Goal: Information Seeking & Learning: Learn about a topic

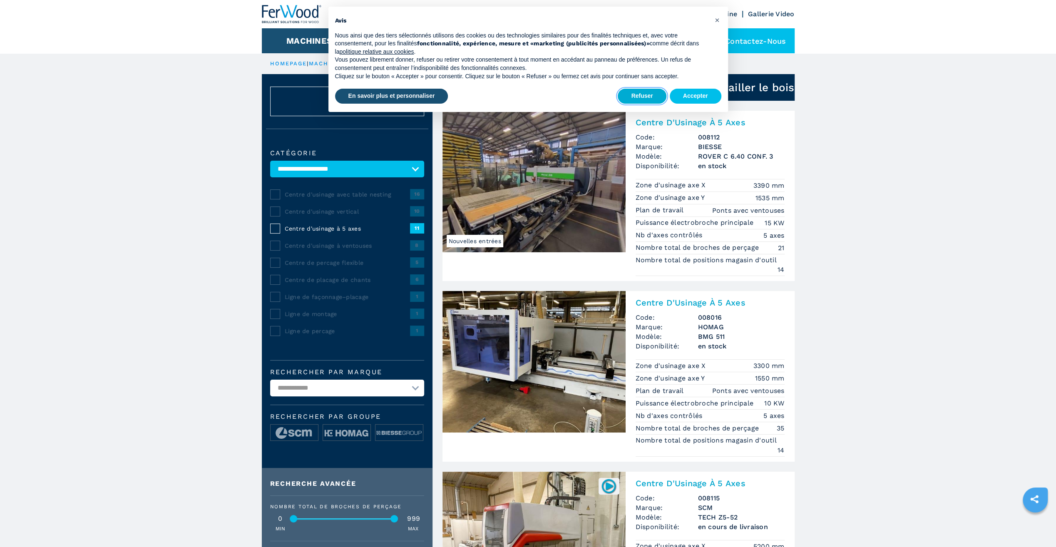
click at [659, 95] on button "Refuser" at bounding box center [642, 96] width 48 height 15
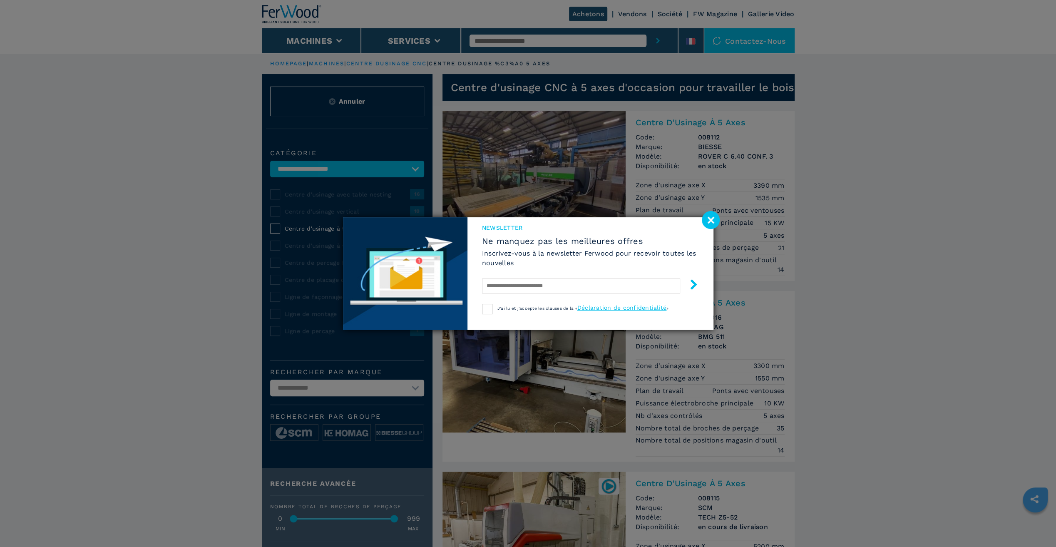
click at [710, 217] on image at bounding box center [711, 220] width 18 height 18
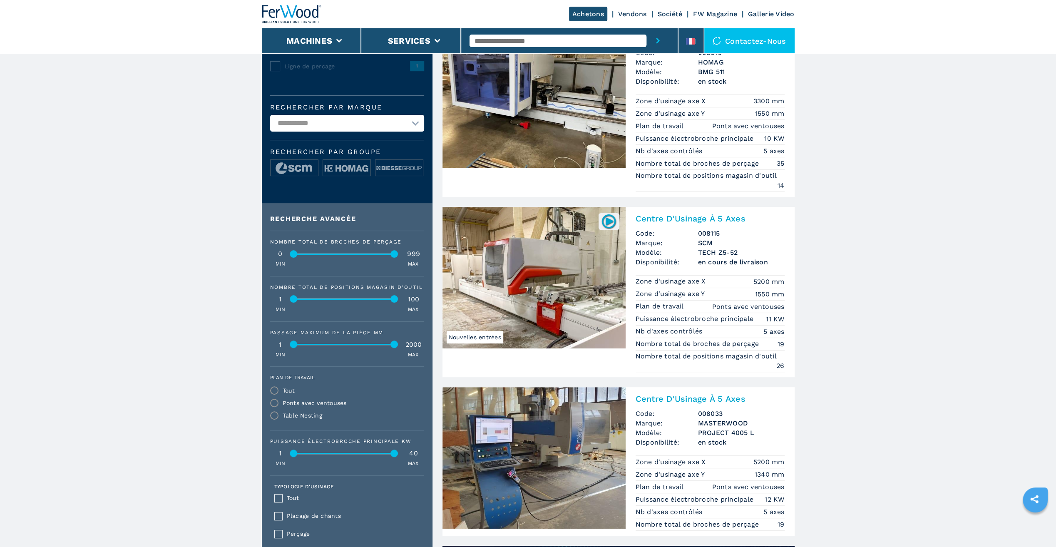
scroll to position [250, 0]
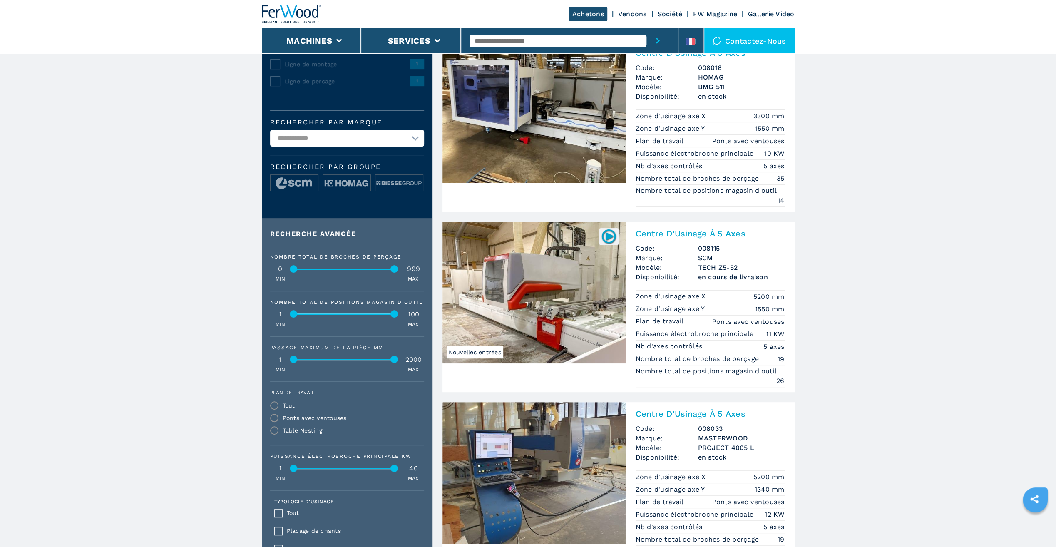
click at [578, 298] on img at bounding box center [534, 293] width 183 height 142
click at [506, 125] on img at bounding box center [534, 112] width 183 height 142
click at [517, 147] on img at bounding box center [534, 112] width 183 height 142
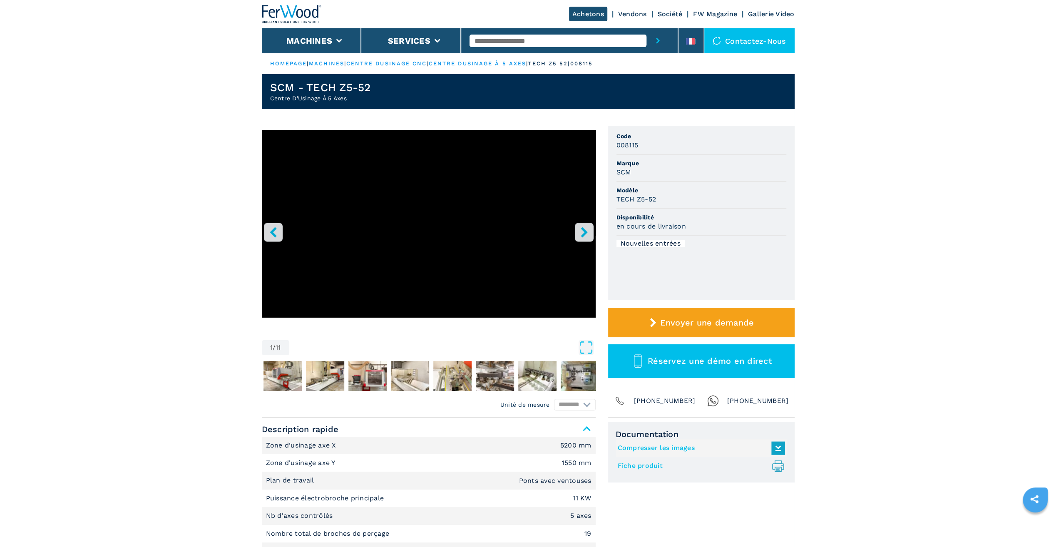
click at [584, 231] on icon "right-button" at bounding box center [584, 232] width 7 height 10
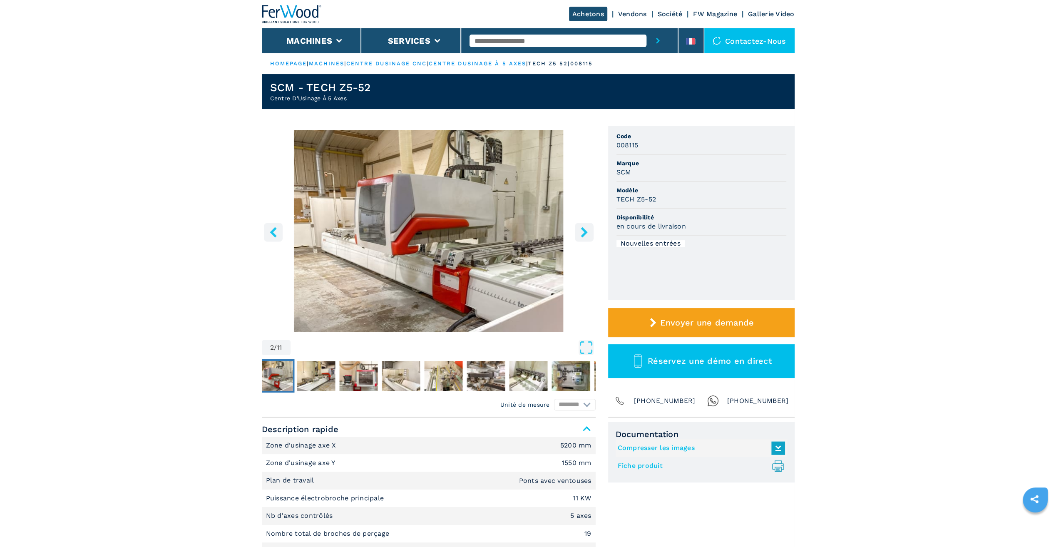
click at [584, 231] on icon "right-button" at bounding box center [584, 232] width 7 height 10
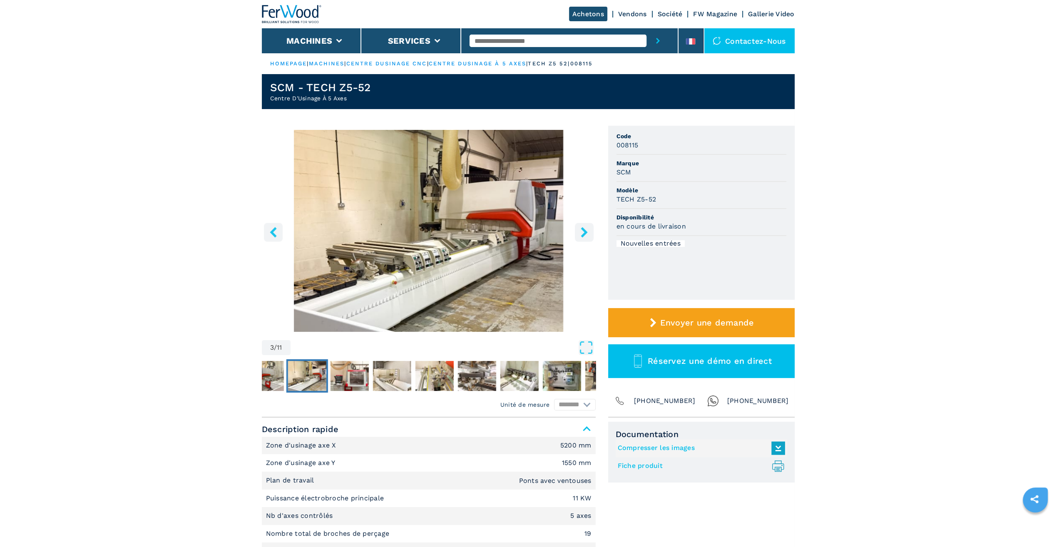
click at [584, 231] on icon "right-button" at bounding box center [584, 232] width 7 height 10
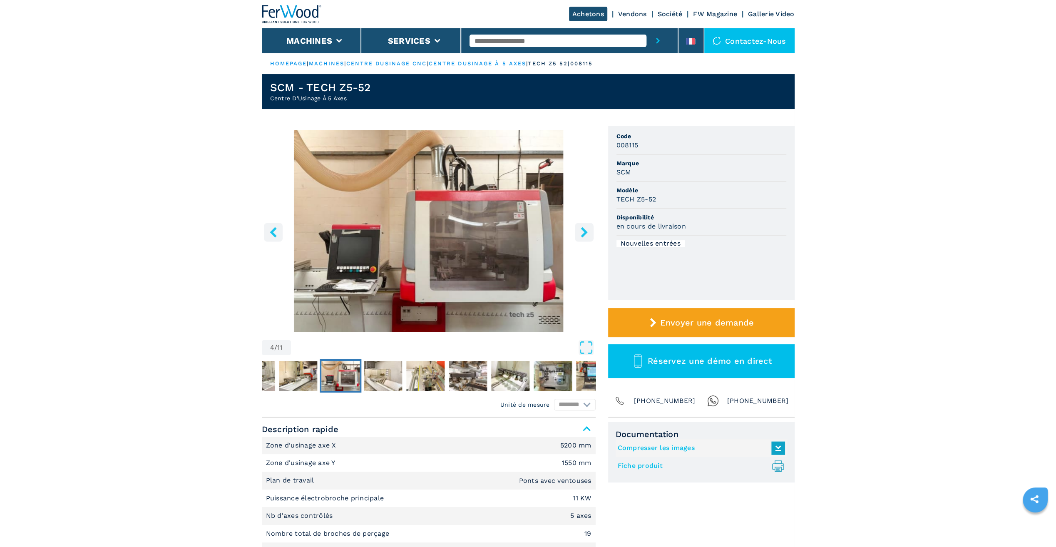
click at [584, 231] on icon "right-button" at bounding box center [584, 232] width 7 height 10
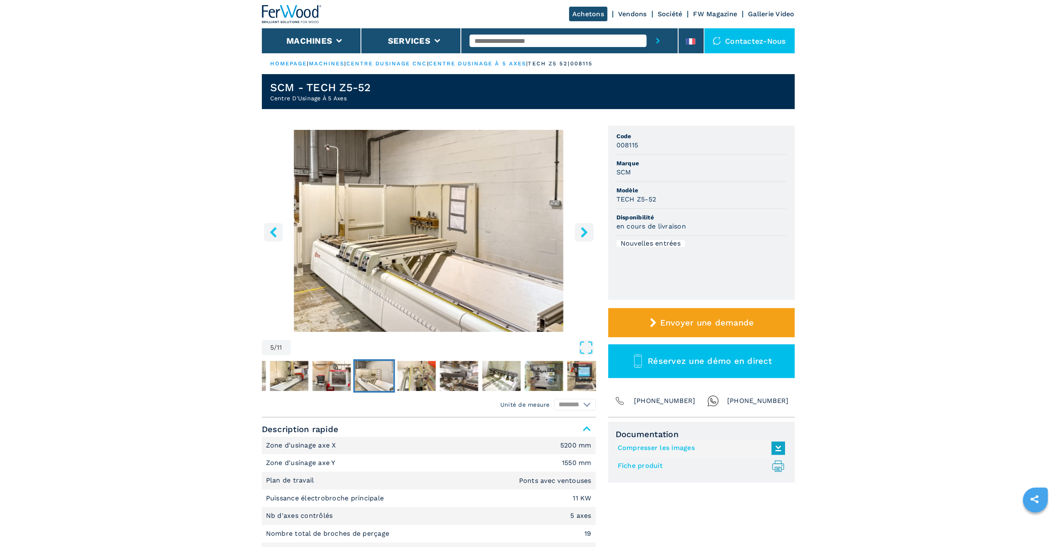
click at [584, 231] on icon "right-button" at bounding box center [584, 232] width 7 height 10
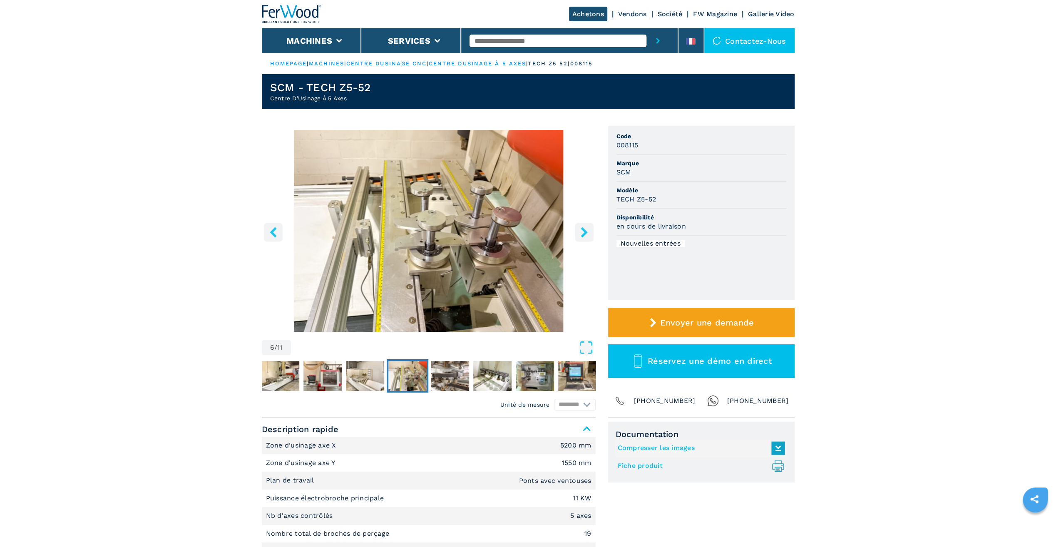
click at [584, 231] on icon "right-button" at bounding box center [584, 232] width 7 height 10
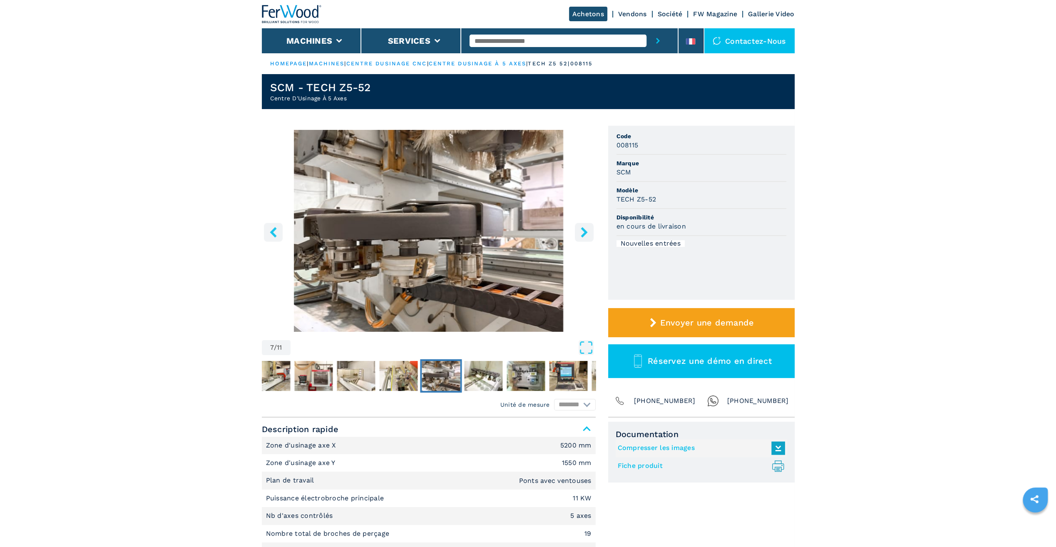
click at [584, 231] on icon "right-button" at bounding box center [584, 232] width 7 height 10
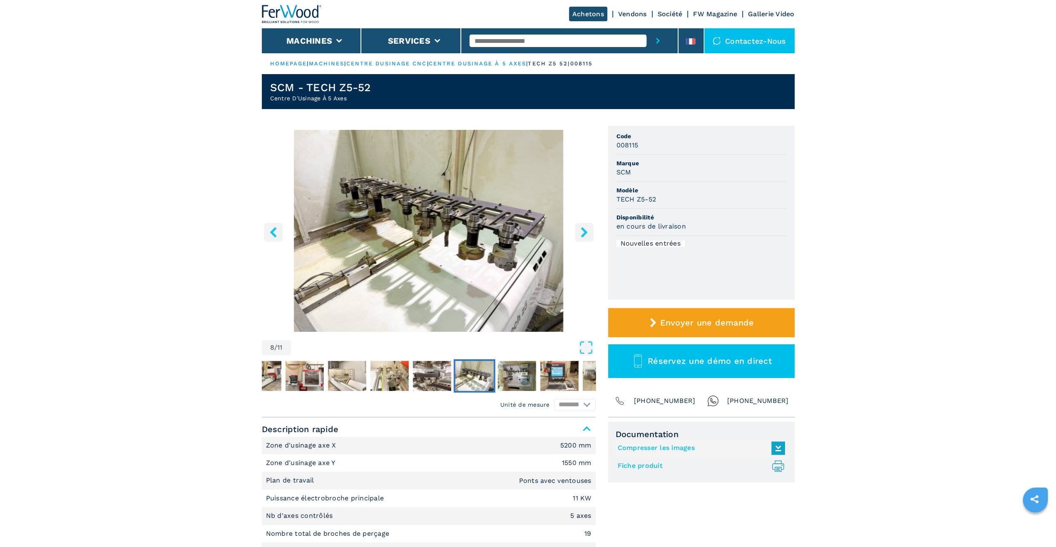
click at [584, 231] on icon "right-button" at bounding box center [584, 232] width 7 height 10
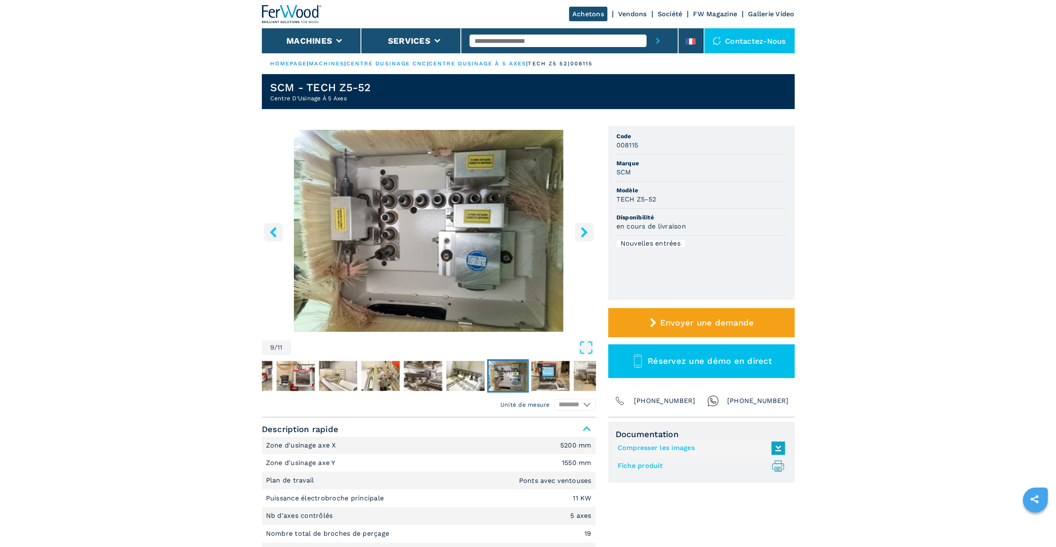
click at [584, 231] on icon "right-button" at bounding box center [584, 232] width 7 height 10
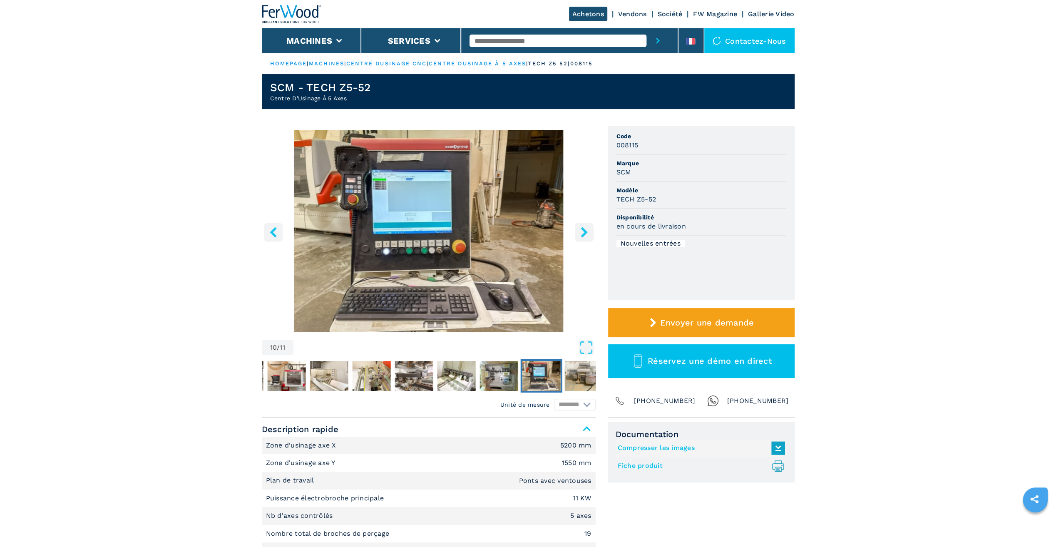
click at [584, 231] on icon "right-button" at bounding box center [584, 232] width 7 height 10
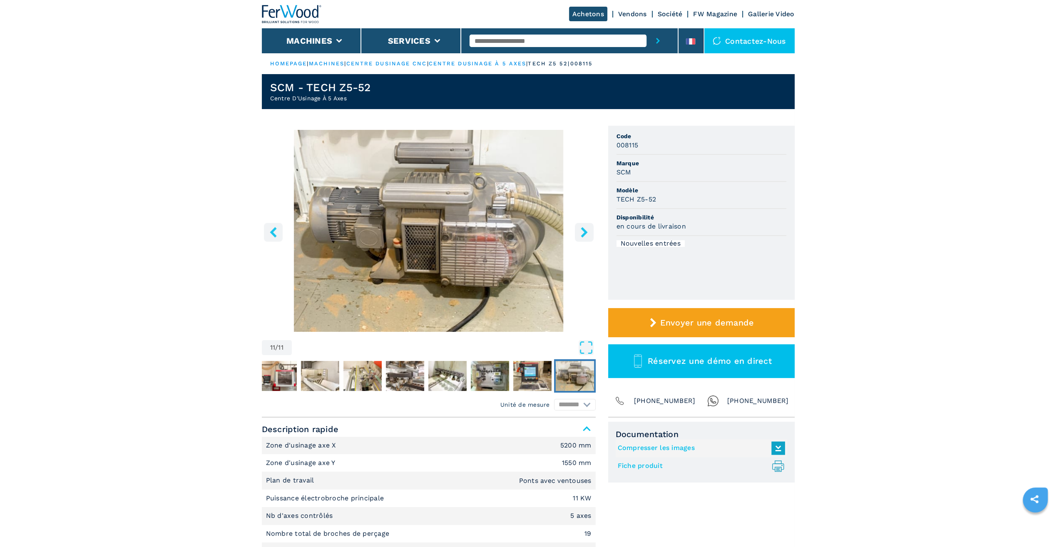
click at [584, 231] on icon "right-button" at bounding box center [584, 232] width 7 height 10
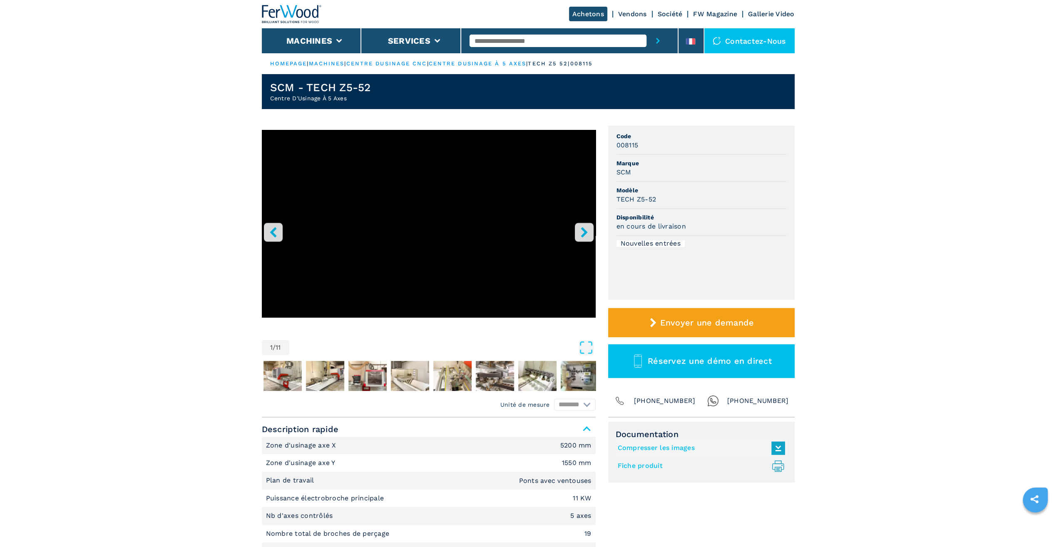
click at [584, 231] on icon "right-button" at bounding box center [584, 232] width 7 height 10
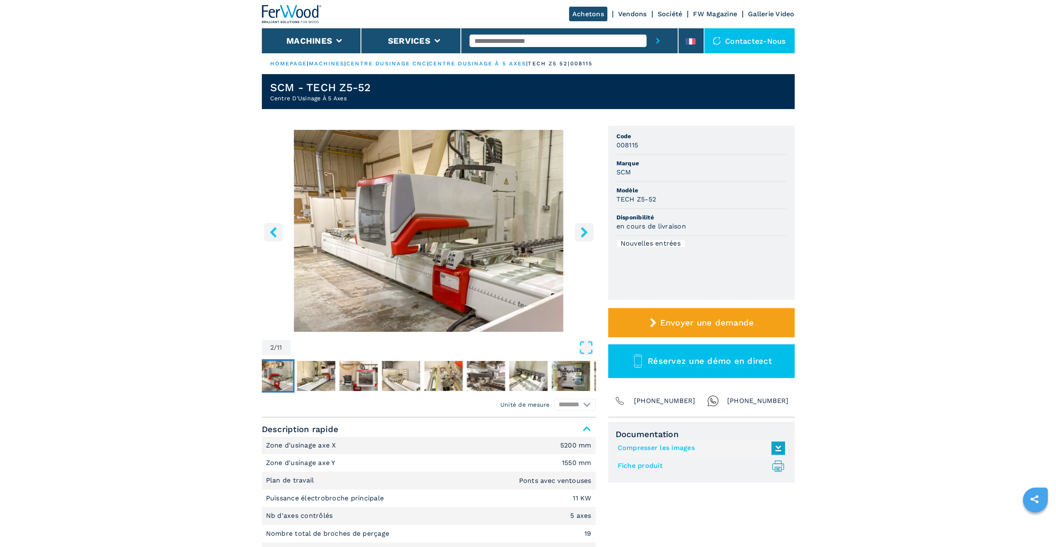
click at [584, 231] on icon "right-button" at bounding box center [584, 232] width 7 height 10
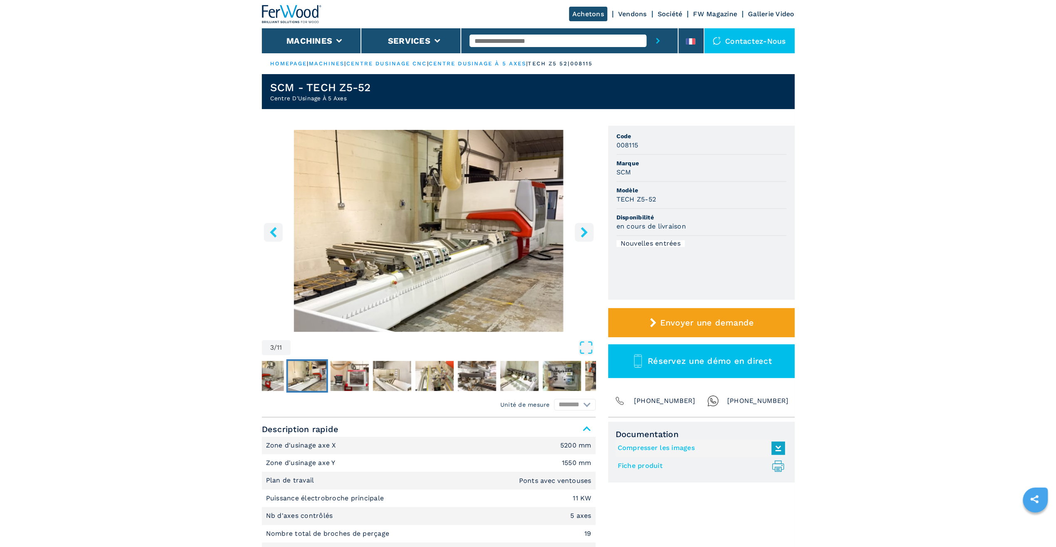
click at [584, 231] on icon "right-button" at bounding box center [584, 232] width 7 height 10
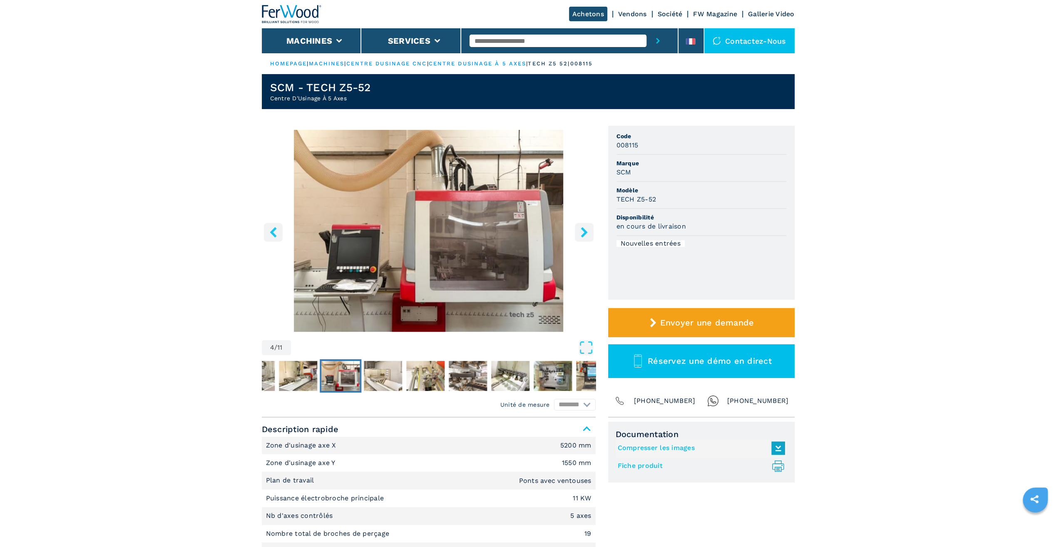
click at [584, 231] on icon "right-button" at bounding box center [584, 232] width 7 height 10
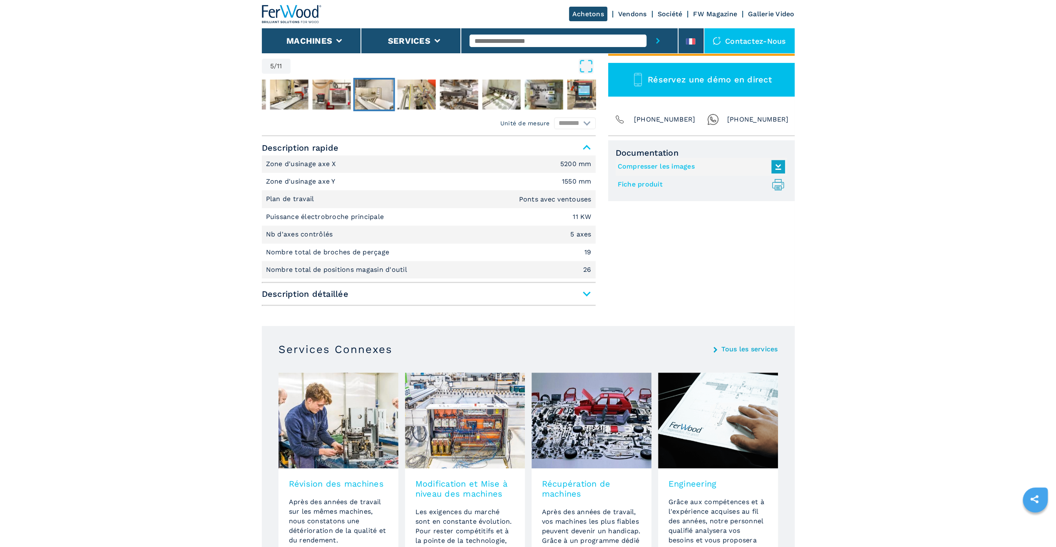
scroll to position [276, 0]
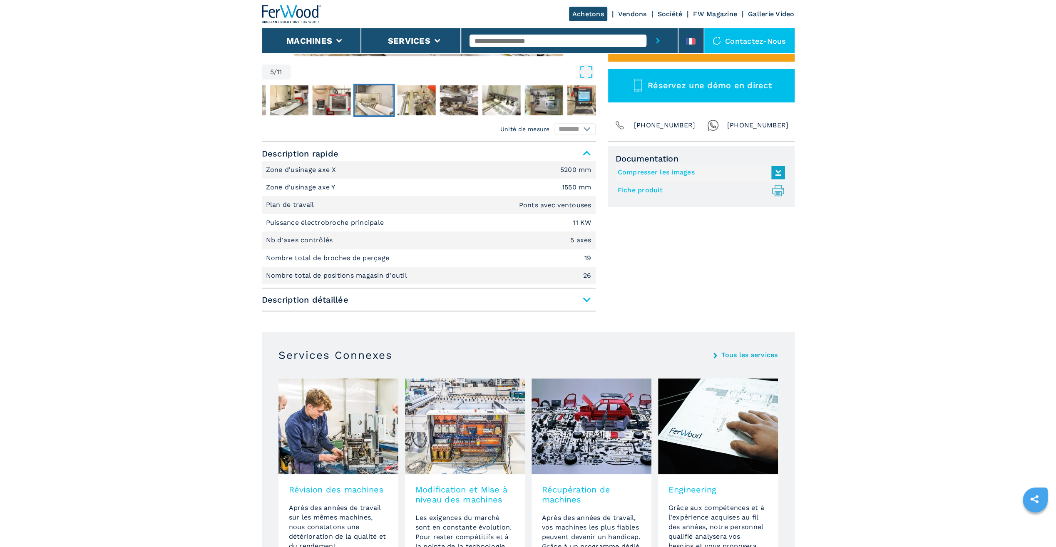
click at [587, 297] on span "Description détaillée" at bounding box center [429, 299] width 334 height 15
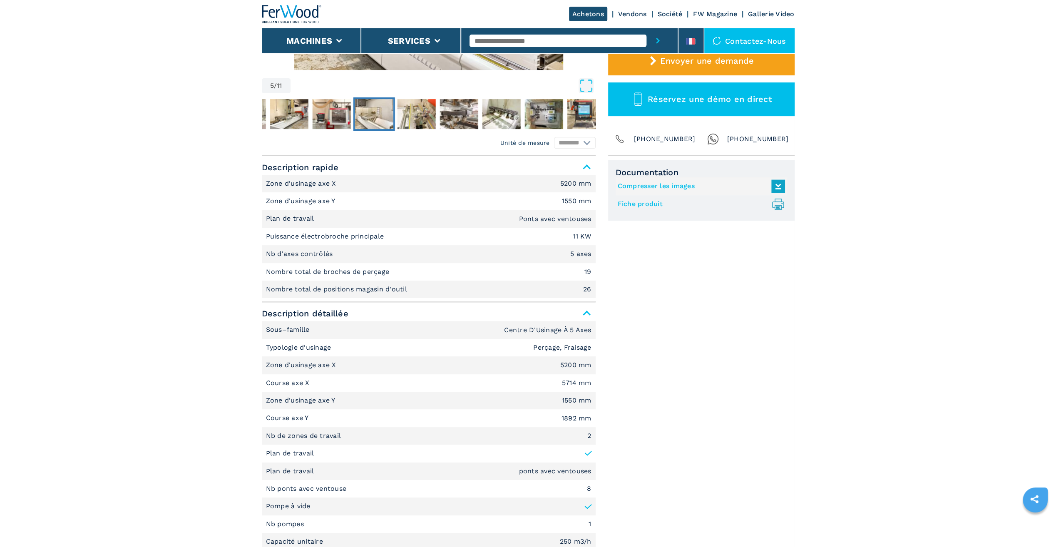
scroll to position [291, 0]
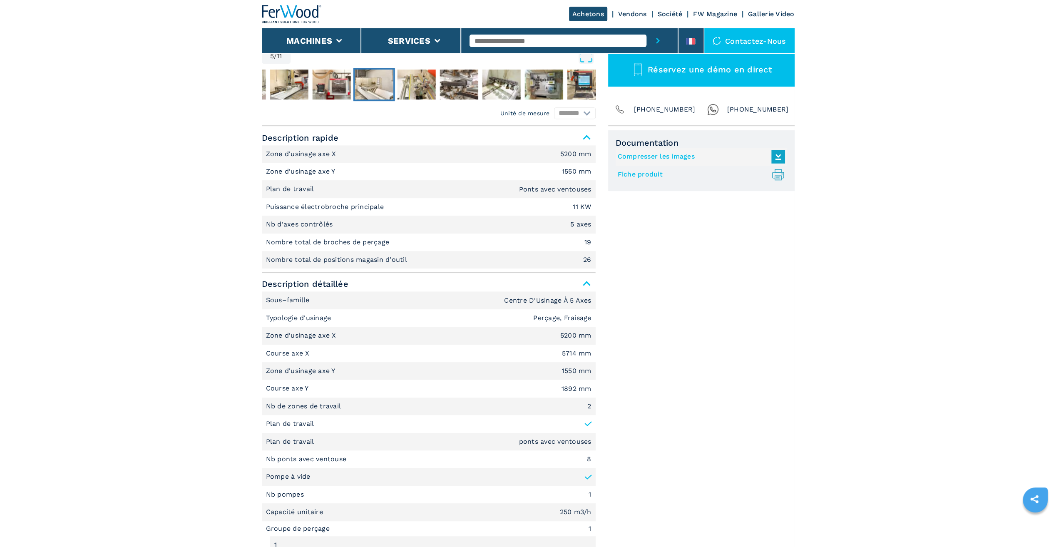
click at [651, 174] on link "Fiche produit .prefix__st0{stroke-linecap:round;stroke-linejoin:round}.prefix__…" at bounding box center [699, 175] width 163 height 14
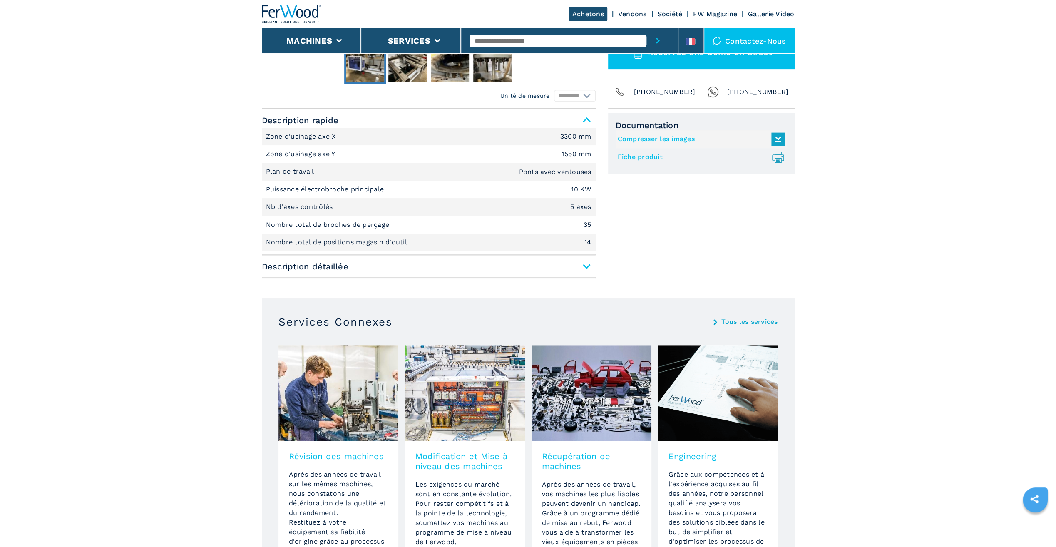
scroll to position [333, 0]
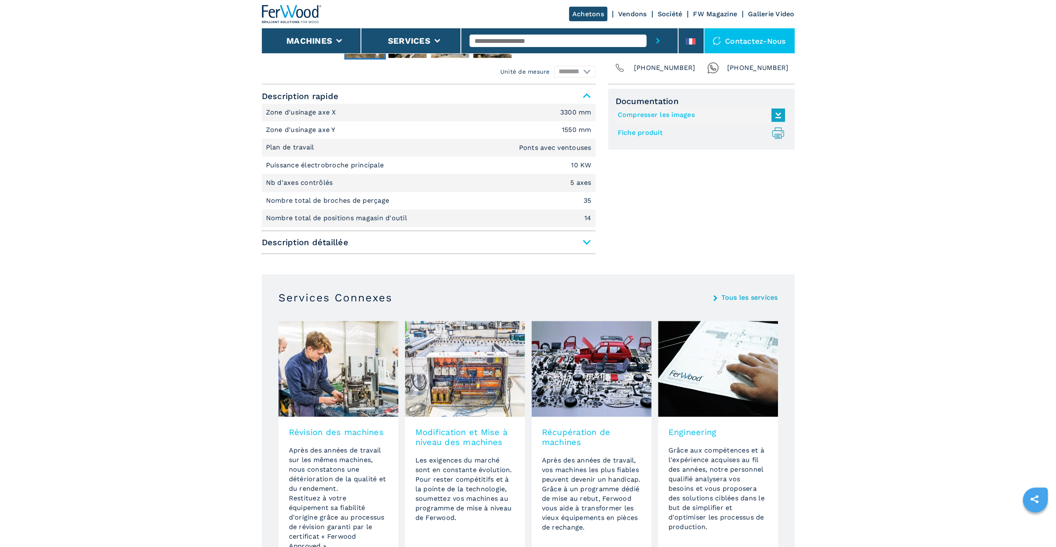
click at [584, 244] on span "Description détaillée" at bounding box center [429, 242] width 334 height 15
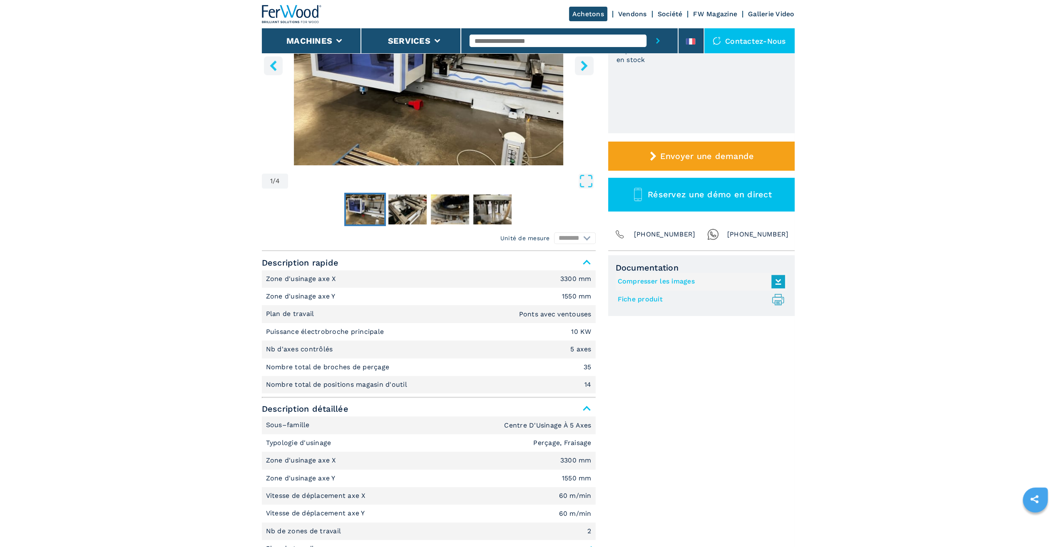
scroll to position [0, 0]
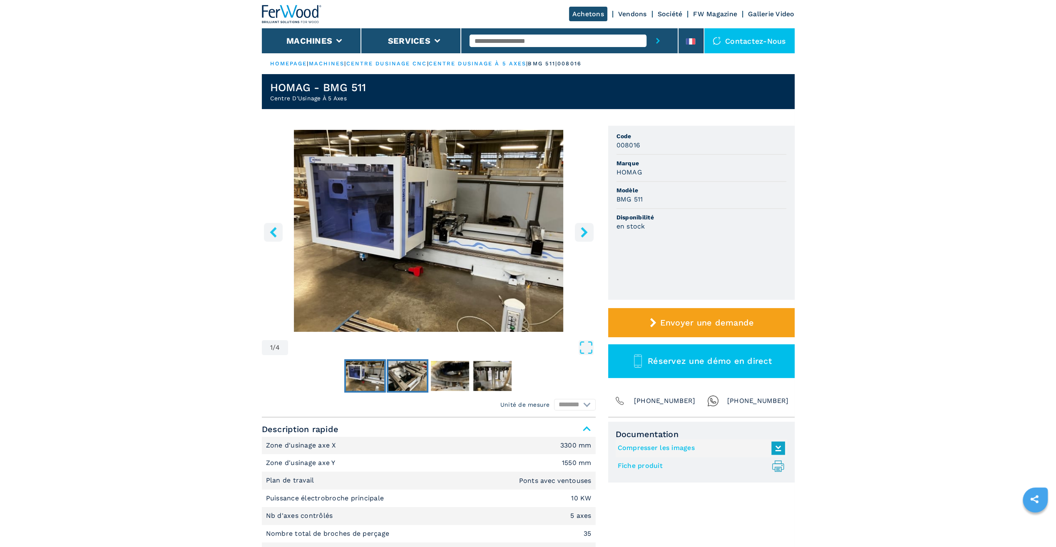
click at [403, 370] on img "Go to Slide 2" at bounding box center [407, 376] width 38 height 30
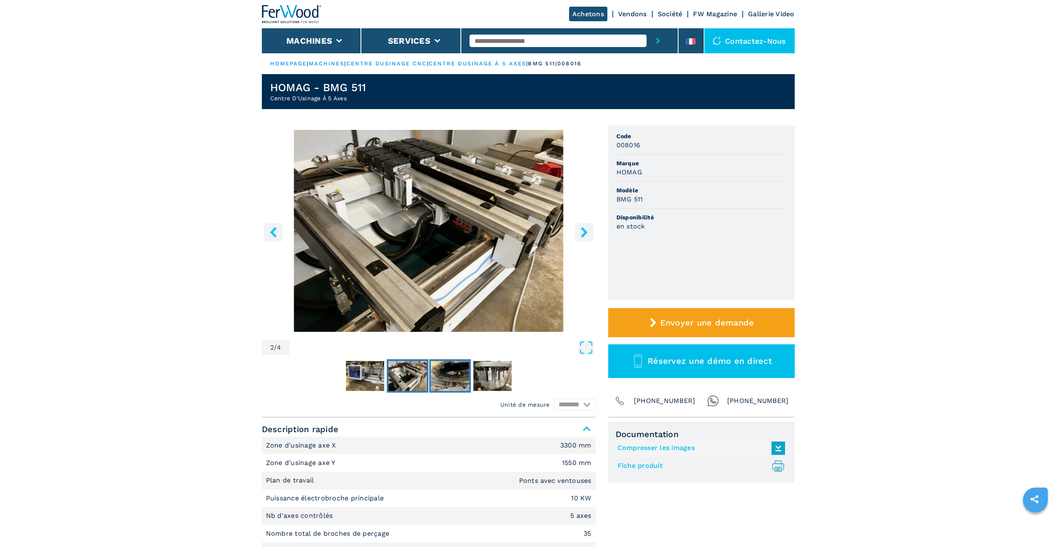
click at [441, 372] on img "Go to Slide 3" at bounding box center [450, 376] width 38 height 30
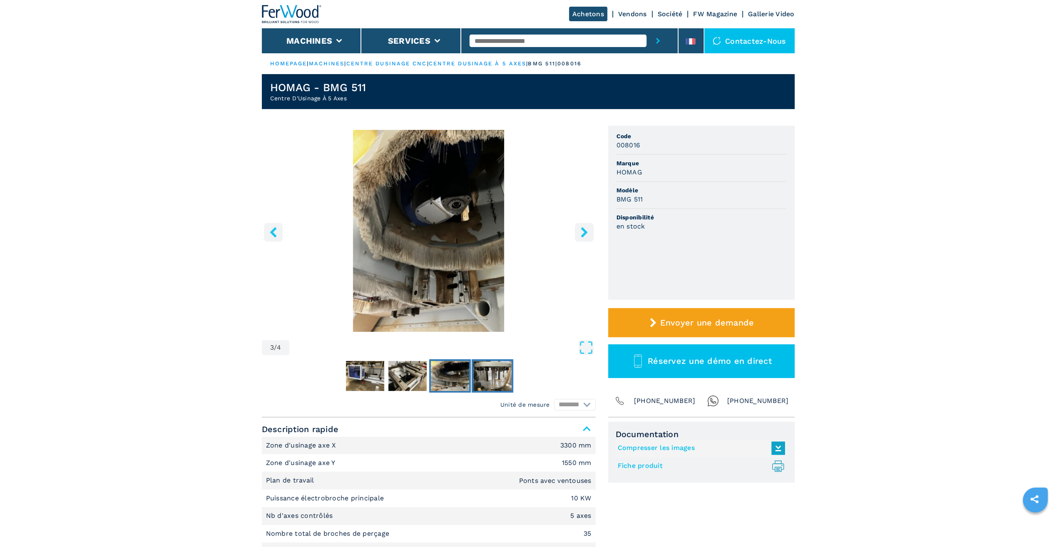
click at [486, 377] on img "Go to Slide 4" at bounding box center [492, 376] width 38 height 30
